Goal: Task Accomplishment & Management: Complete application form

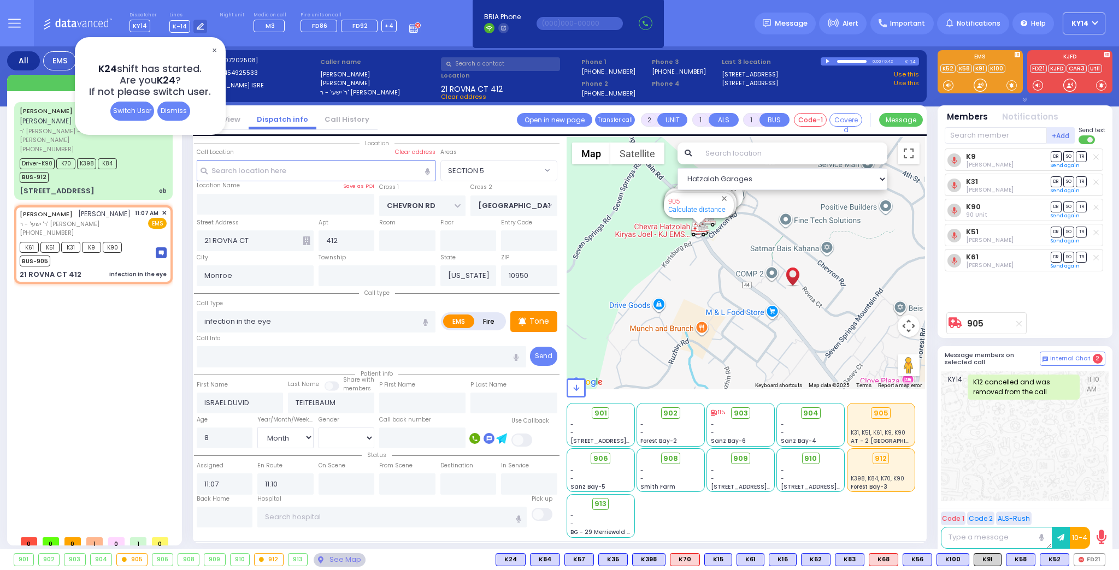
select select "SECTION 5"
select select "Month"
select select "[DEMOGRAPHIC_DATA]"
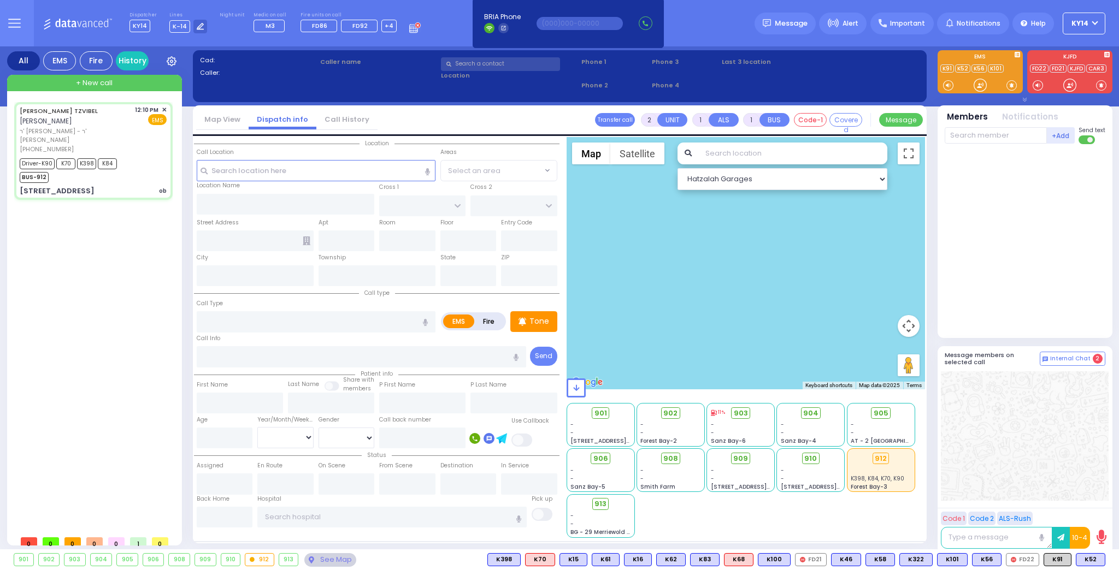
type input "6"
select select
type input "ob"
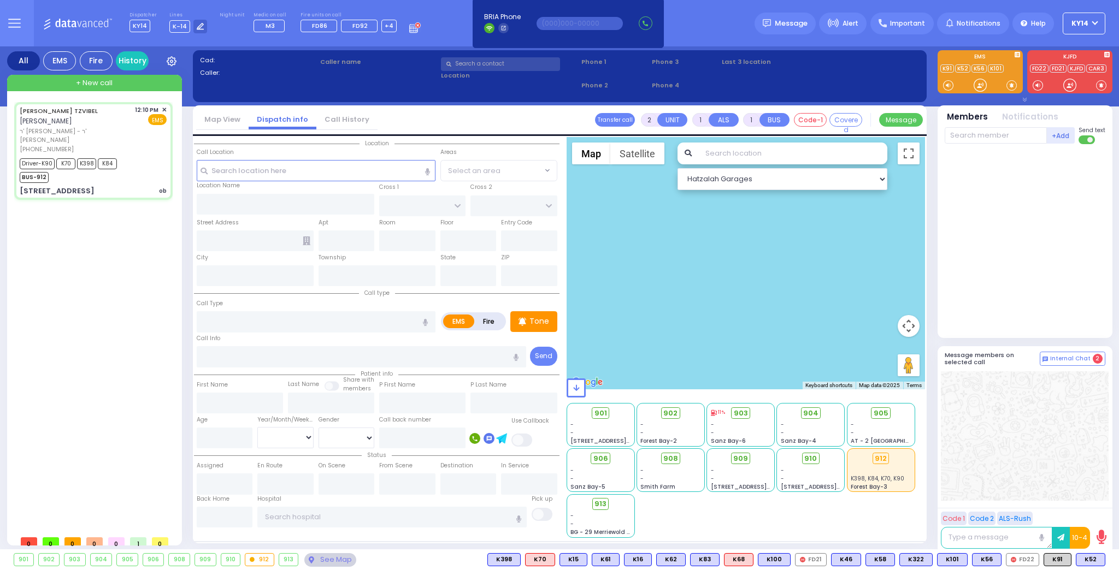
radio input "true"
type input "SHLOME EFROIM"
type input "TZVIBEL"
type input "Hindy"
type input "Weiz"
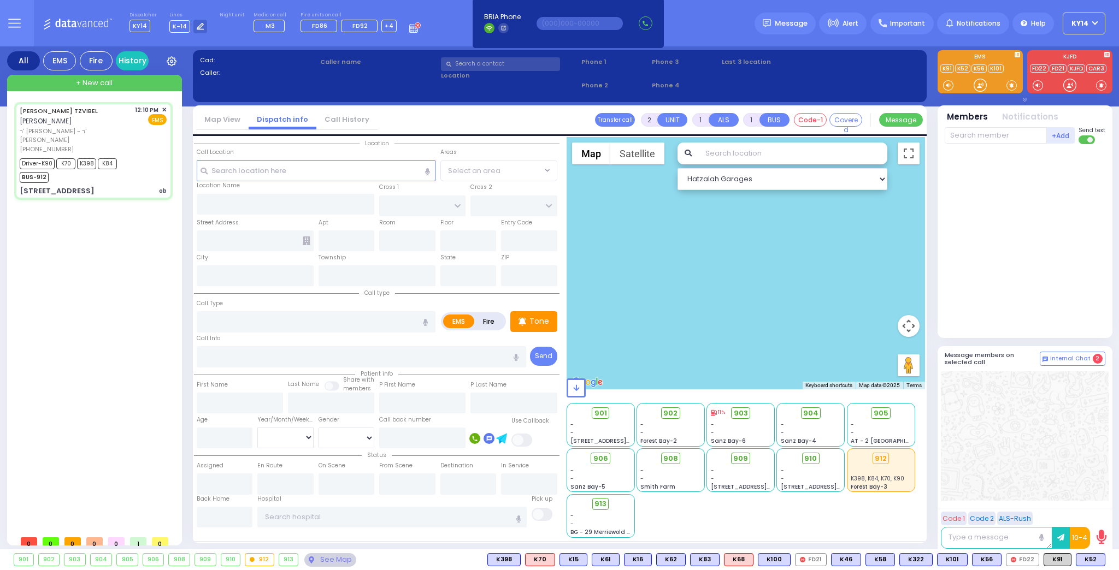
type input "20"
select select "Year"
select select "[DEMOGRAPHIC_DATA]"
type input "12:10"
type input "12:12"
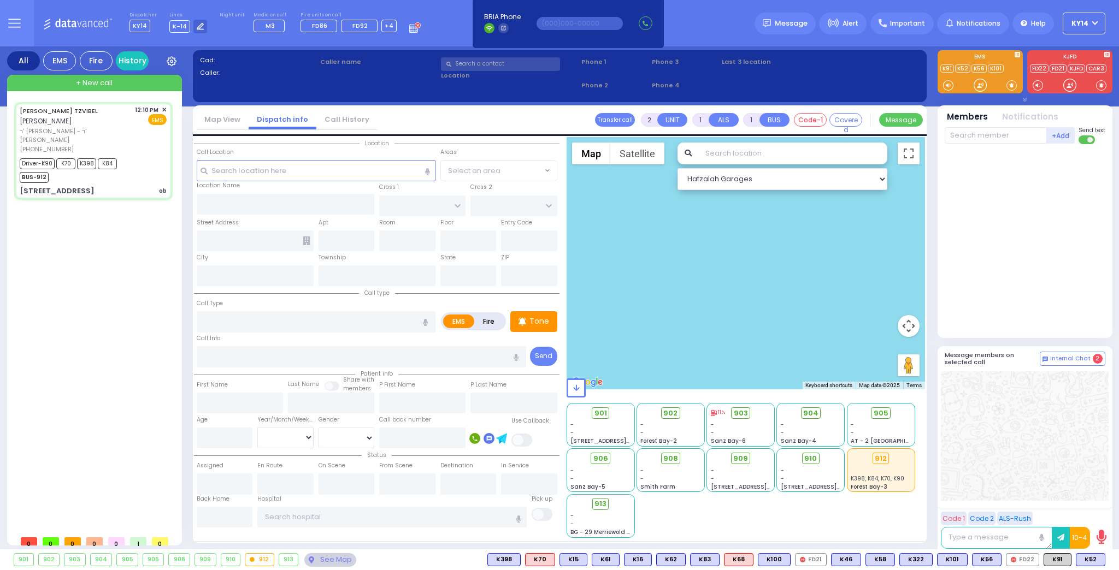
type input "12:15"
type input "12:33"
type input "12:51"
type input "13:01"
type input "14:14"
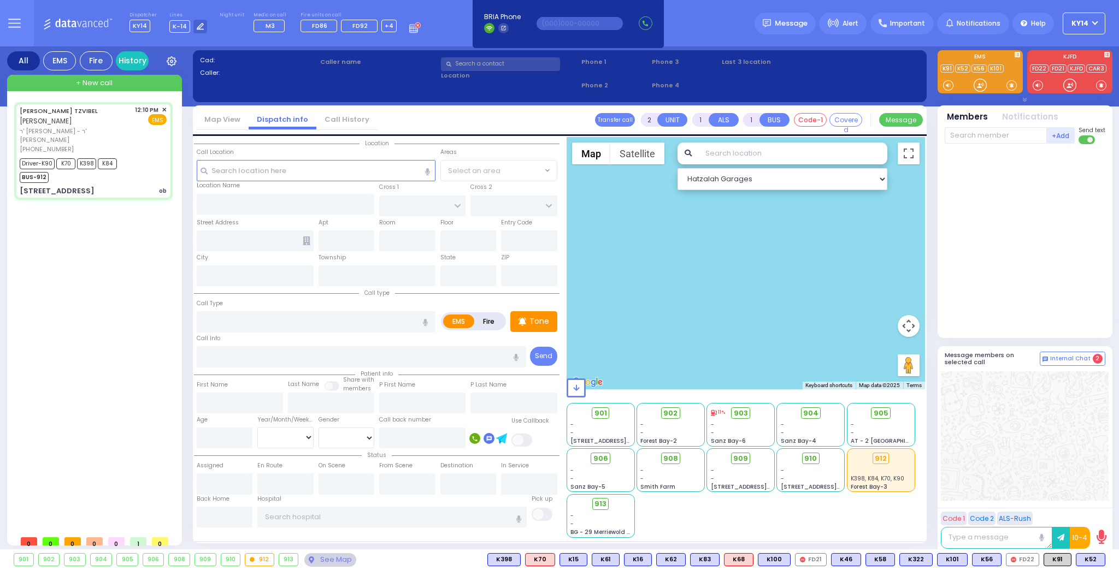
type input "Good Samaritan Hospital 257 Lafayette Avenue 8457909405 Suffern"
select select "Hatzalah Garages"
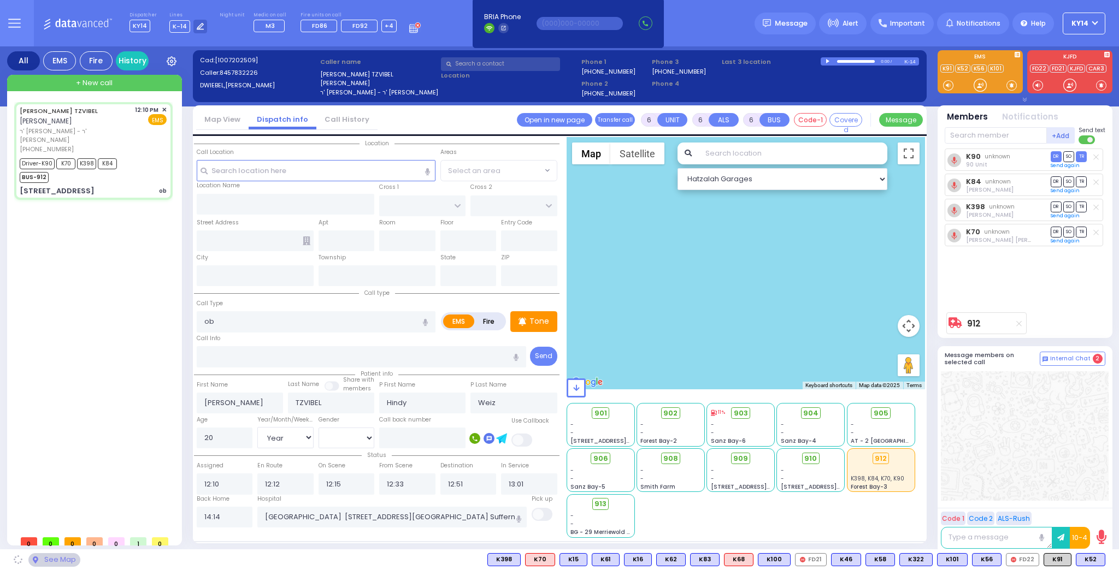
type input "DAVID WEIDER BLVD"
type input "7 Koznitz Rd"
type input "301"
type input "Kiryas Joel"
type input "[US_STATE]"
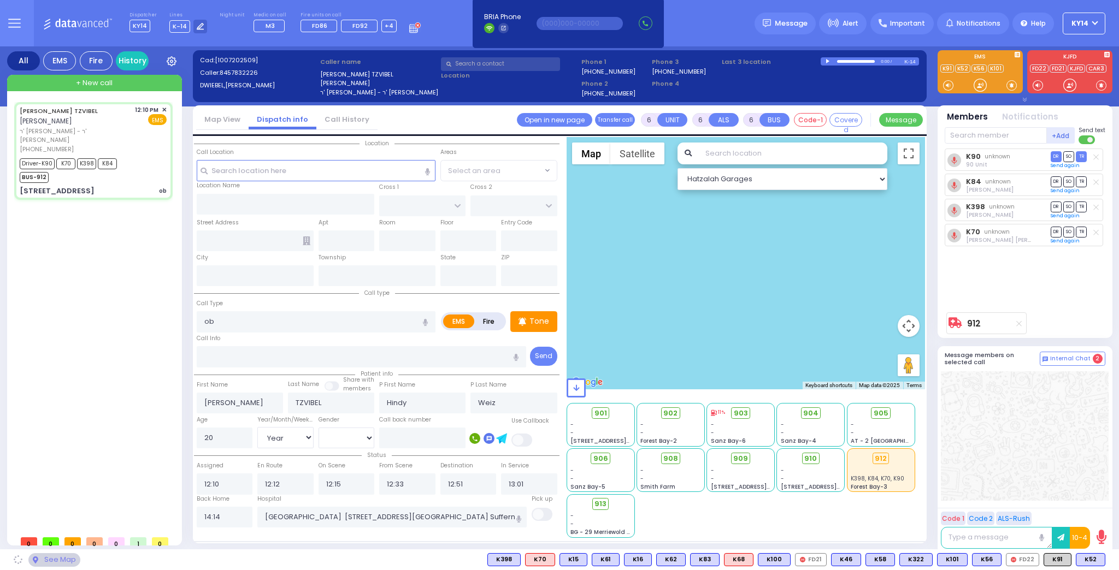
type input "10950"
